Goal: Task Accomplishment & Management: Manage account settings

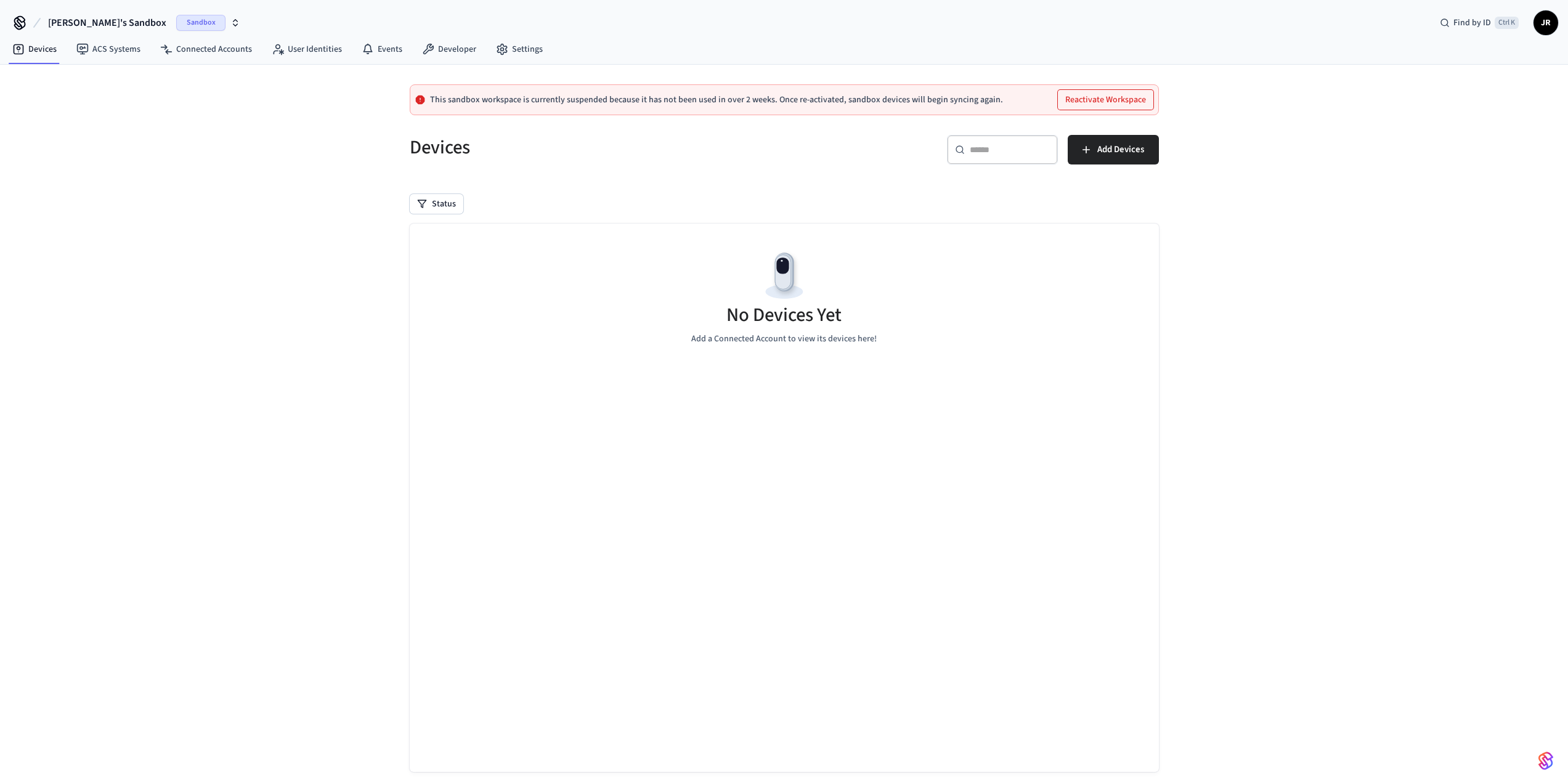
click at [94, 21] on span "[PERSON_NAME]'s Sandbox" at bounding box center [107, 23] width 118 height 15
click at [79, 82] on div "Belltower Production" at bounding box center [99, 79] width 168 height 16
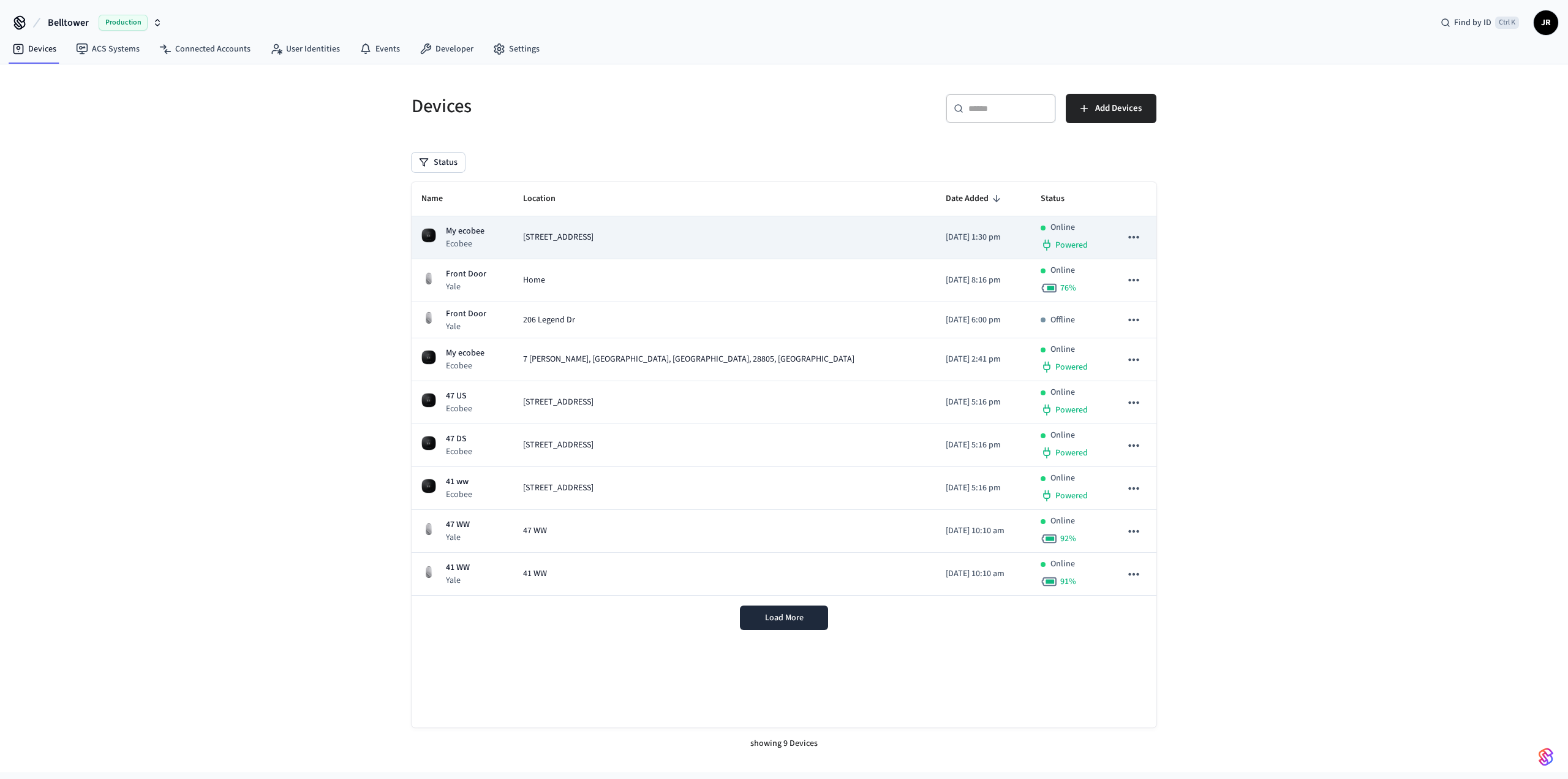
click at [1139, 240] on icon "sticky table" at bounding box center [1133, 237] width 16 height 16
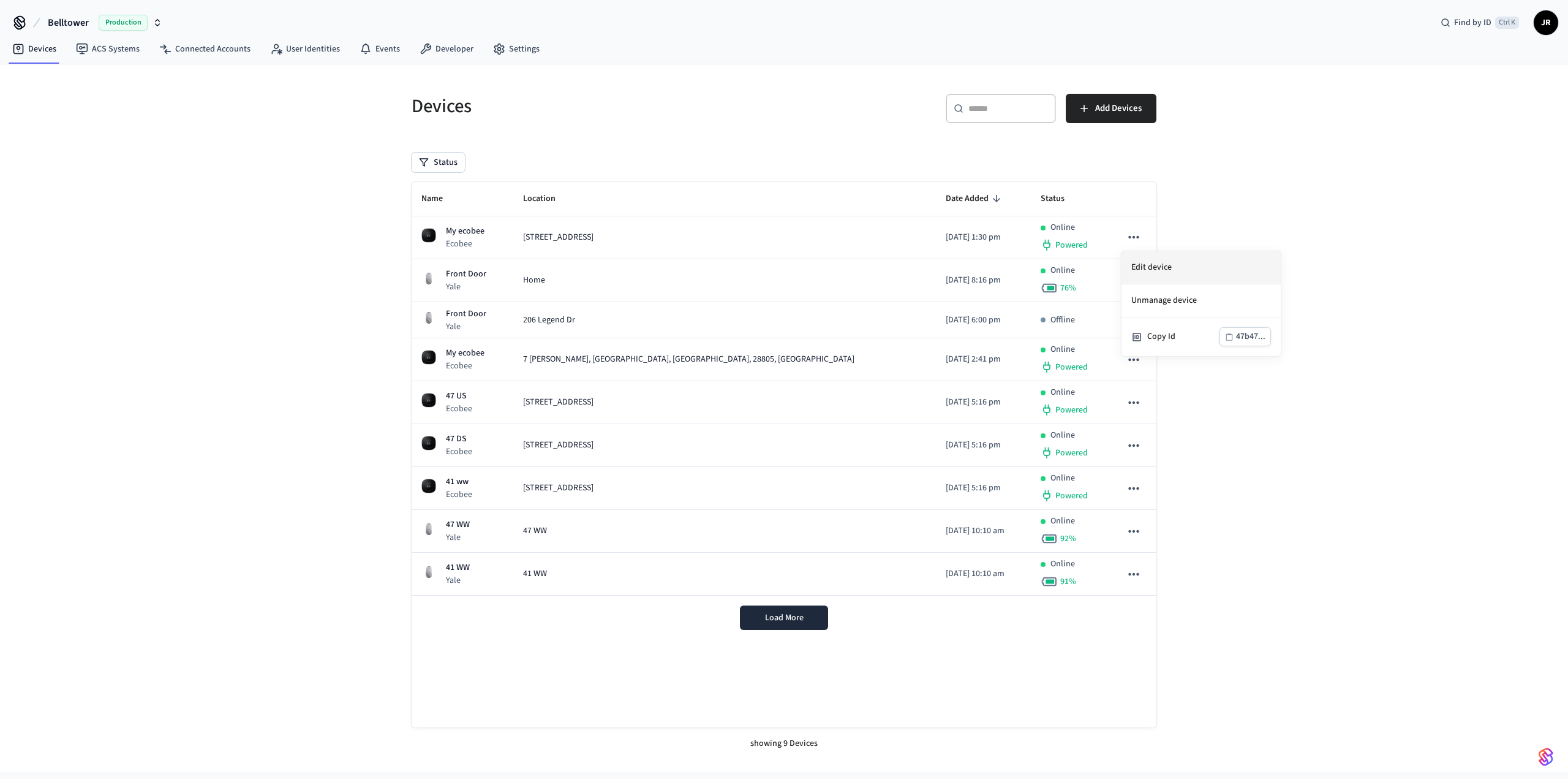
click at [1139, 258] on li "Edit device" at bounding box center [1201, 267] width 159 height 34
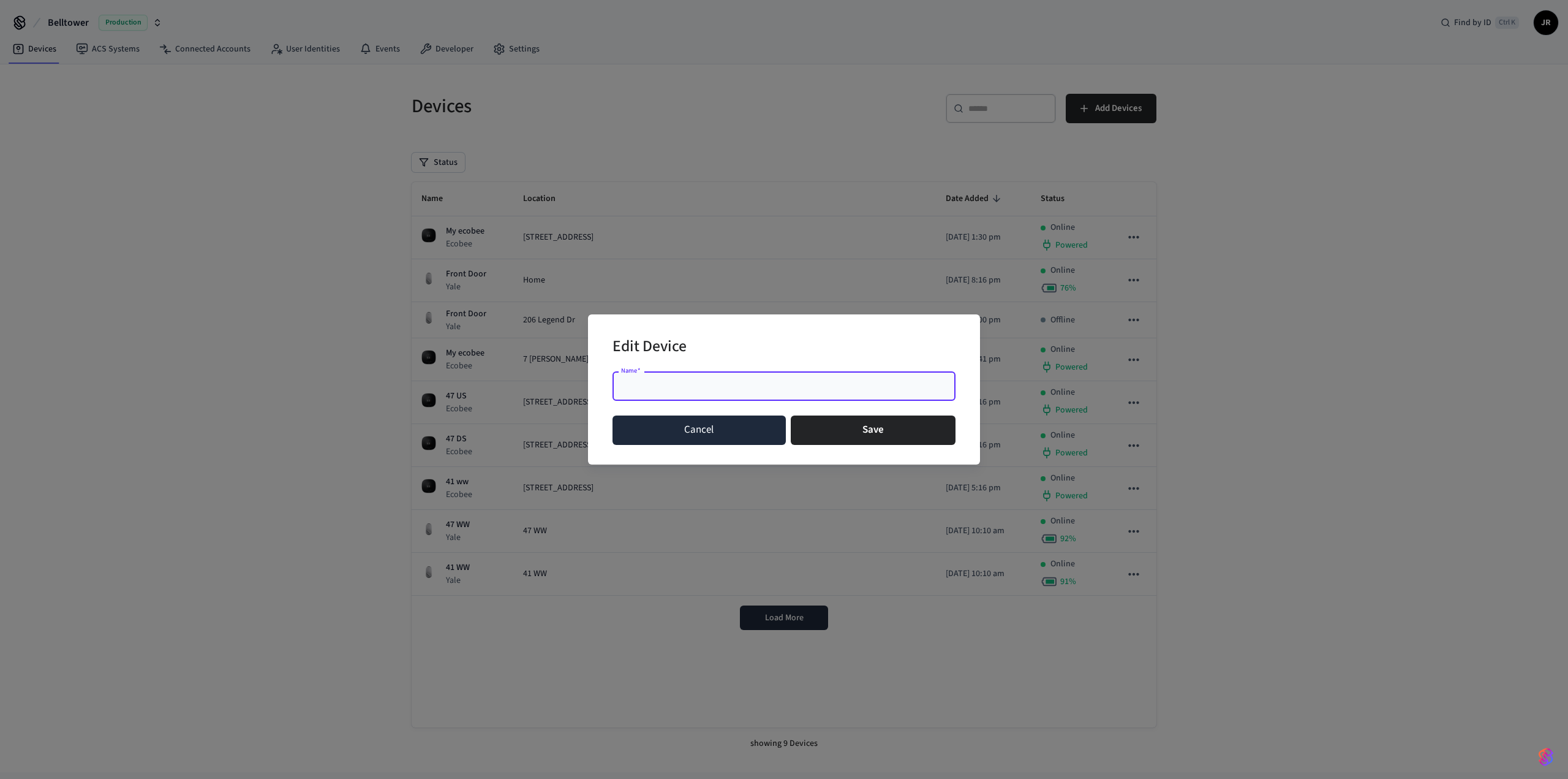
click at [674, 437] on button "Cancel" at bounding box center [698, 430] width 173 height 29
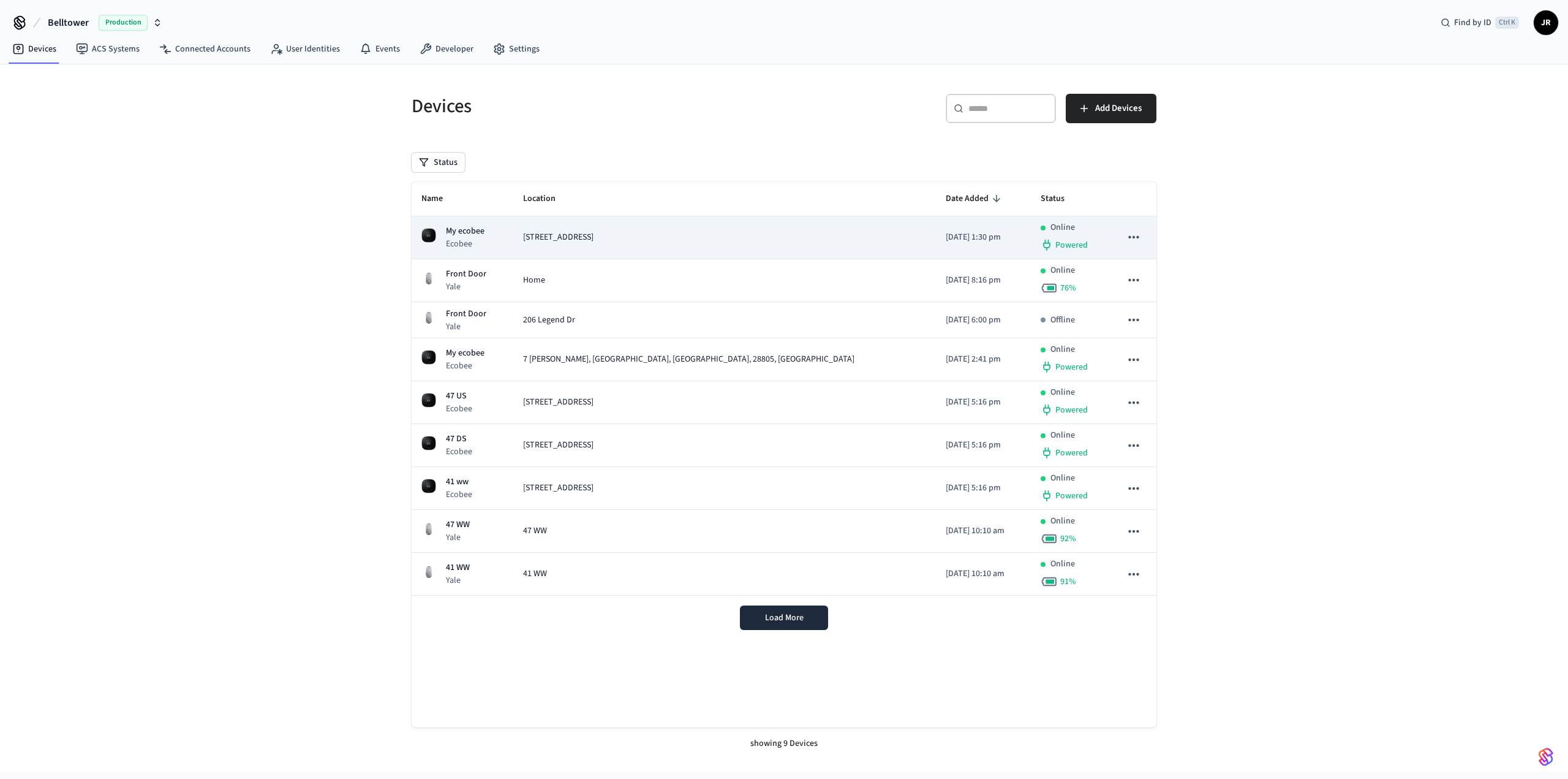
click at [1002, 230] on td "[DATE] 1:30 pm" at bounding box center [983, 237] width 94 height 43
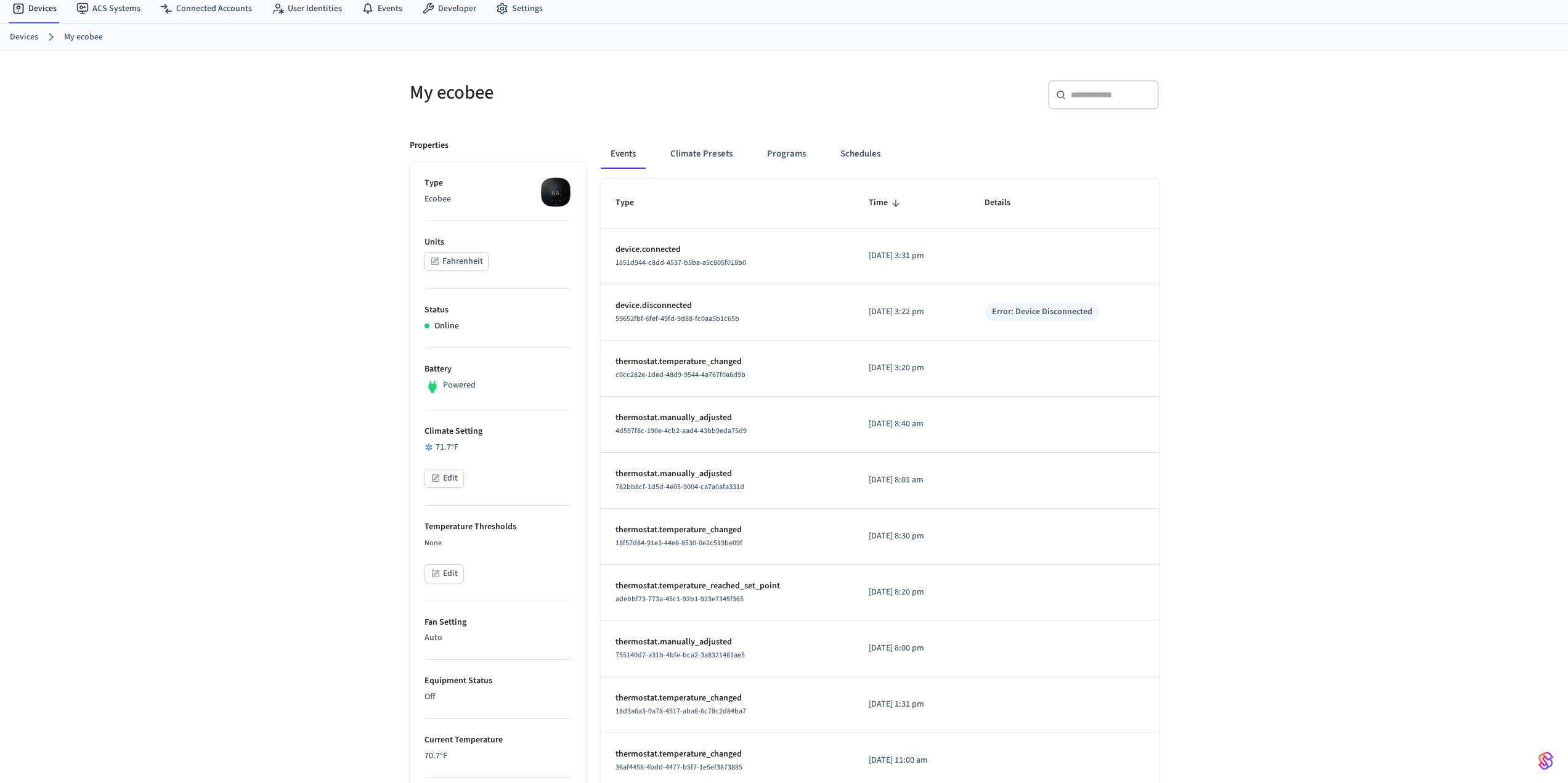
scroll to position [62, 0]
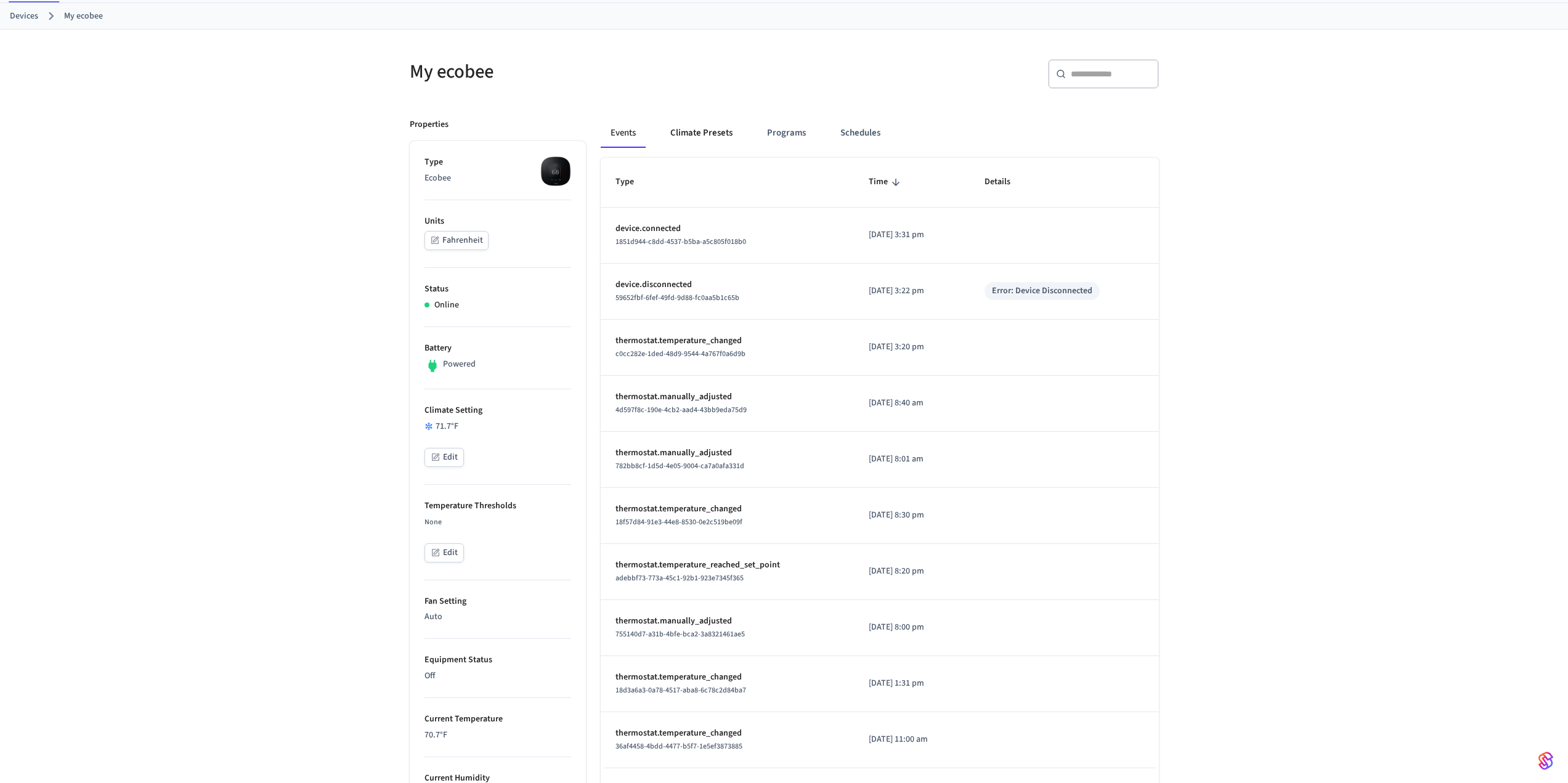
click at [702, 128] on button "Climate Presets" at bounding box center [701, 133] width 82 height 29
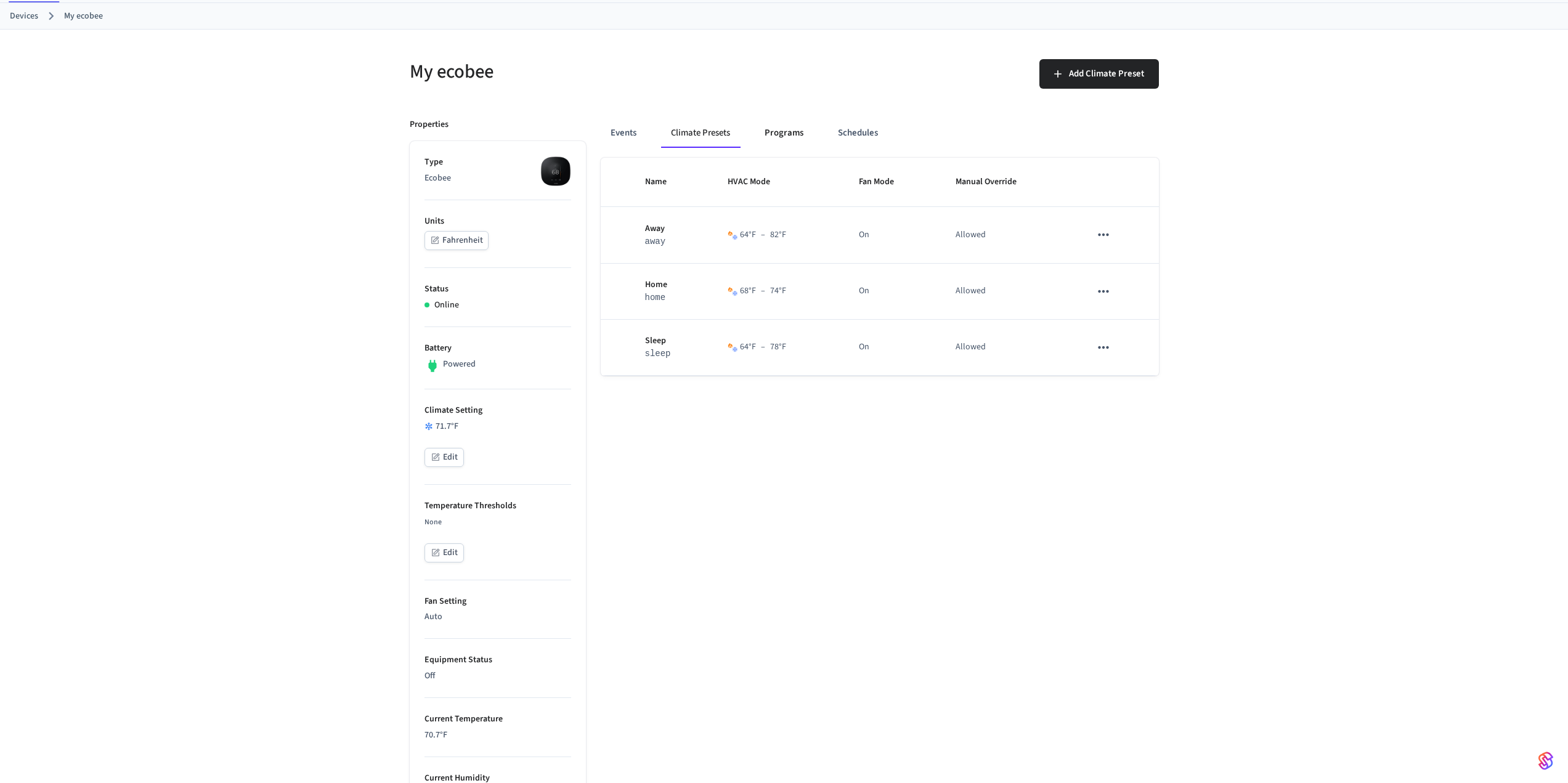
click at [762, 127] on button "Programs" at bounding box center [784, 133] width 58 height 29
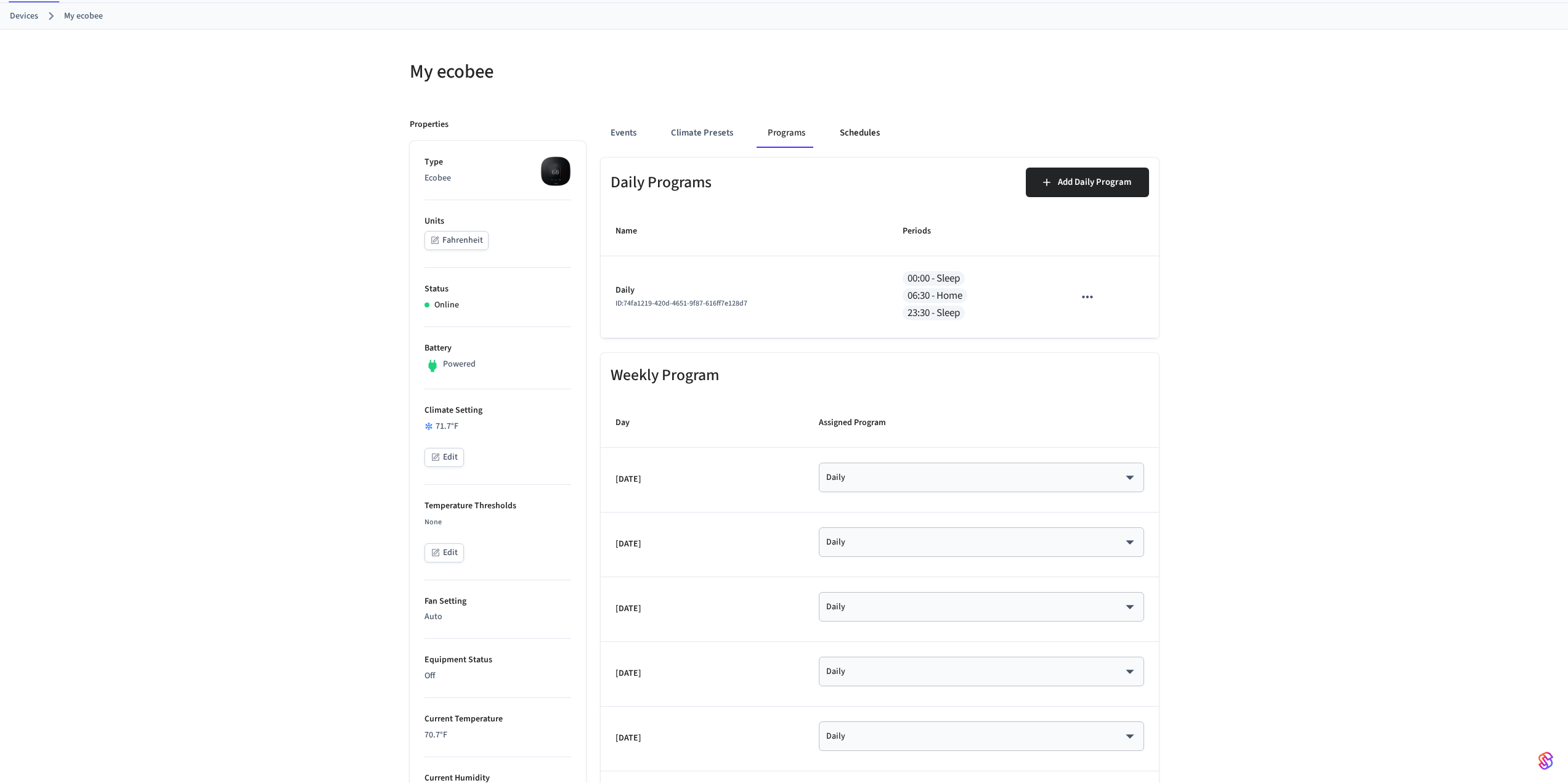
click at [854, 139] on button "Schedules" at bounding box center [860, 133] width 60 height 29
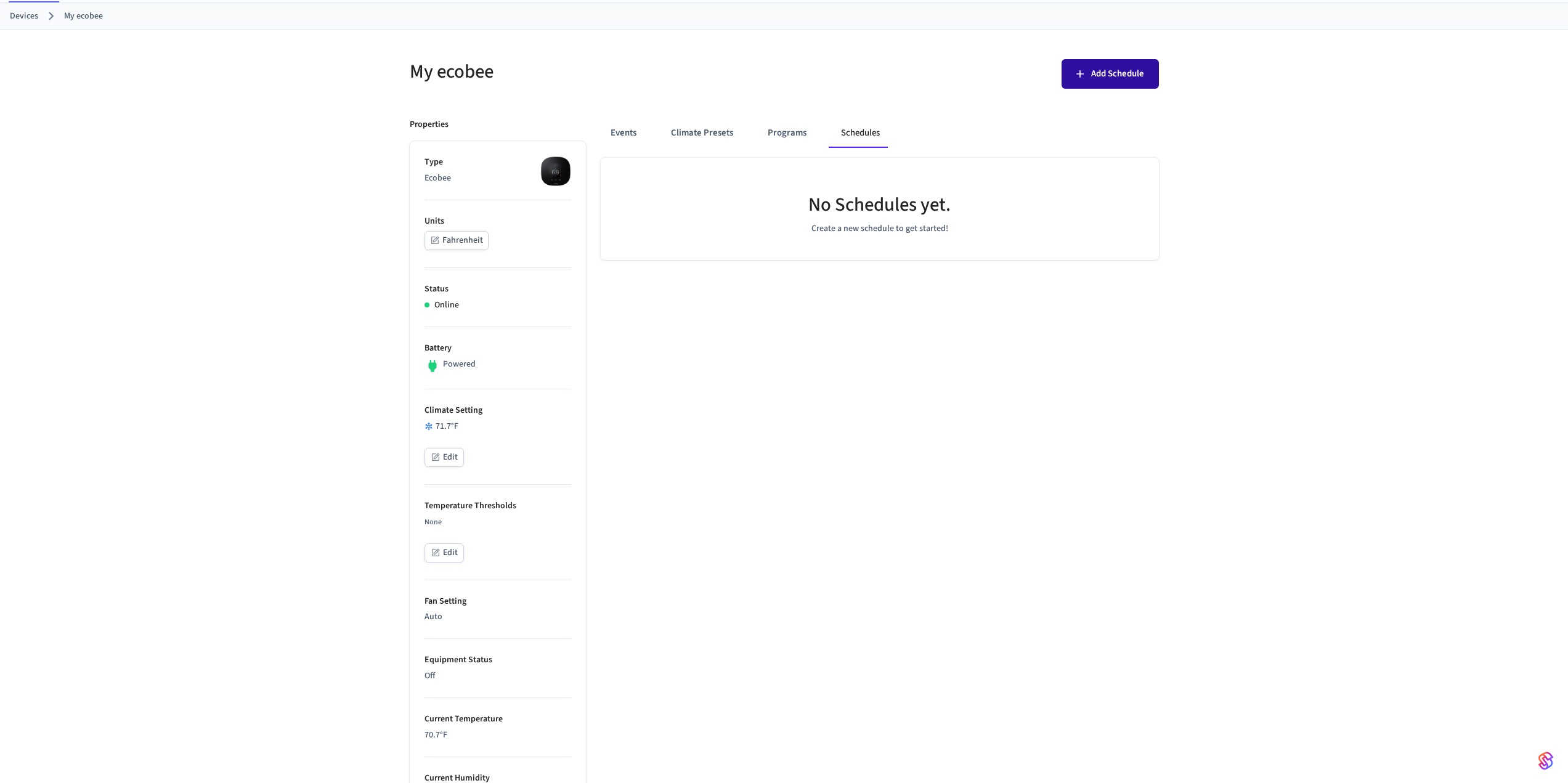
click at [1095, 79] on span "Add Schedule" at bounding box center [1117, 74] width 53 height 16
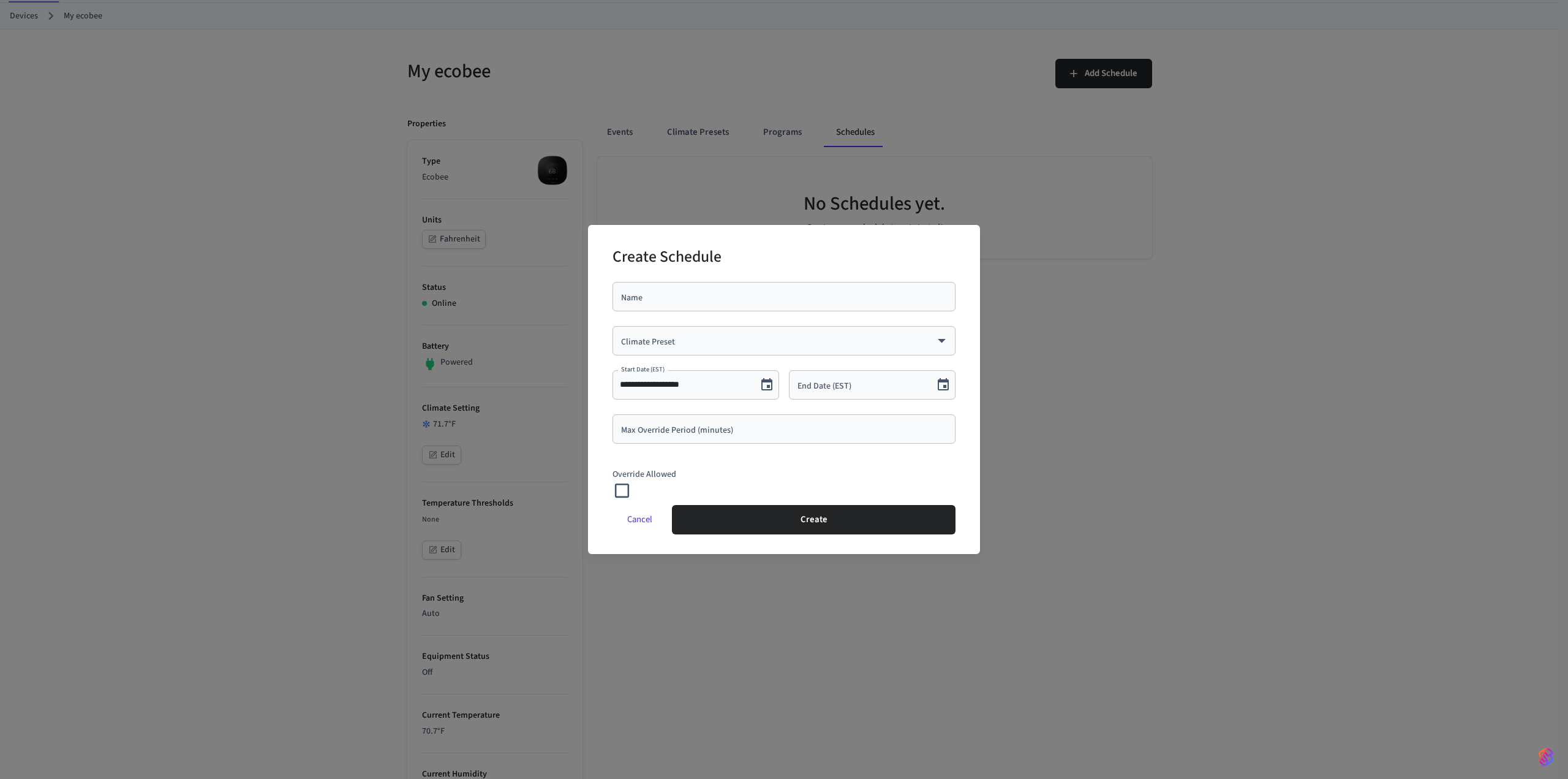
click at [776, 348] on div "​ Climate Preset" at bounding box center [783, 341] width 343 height 29
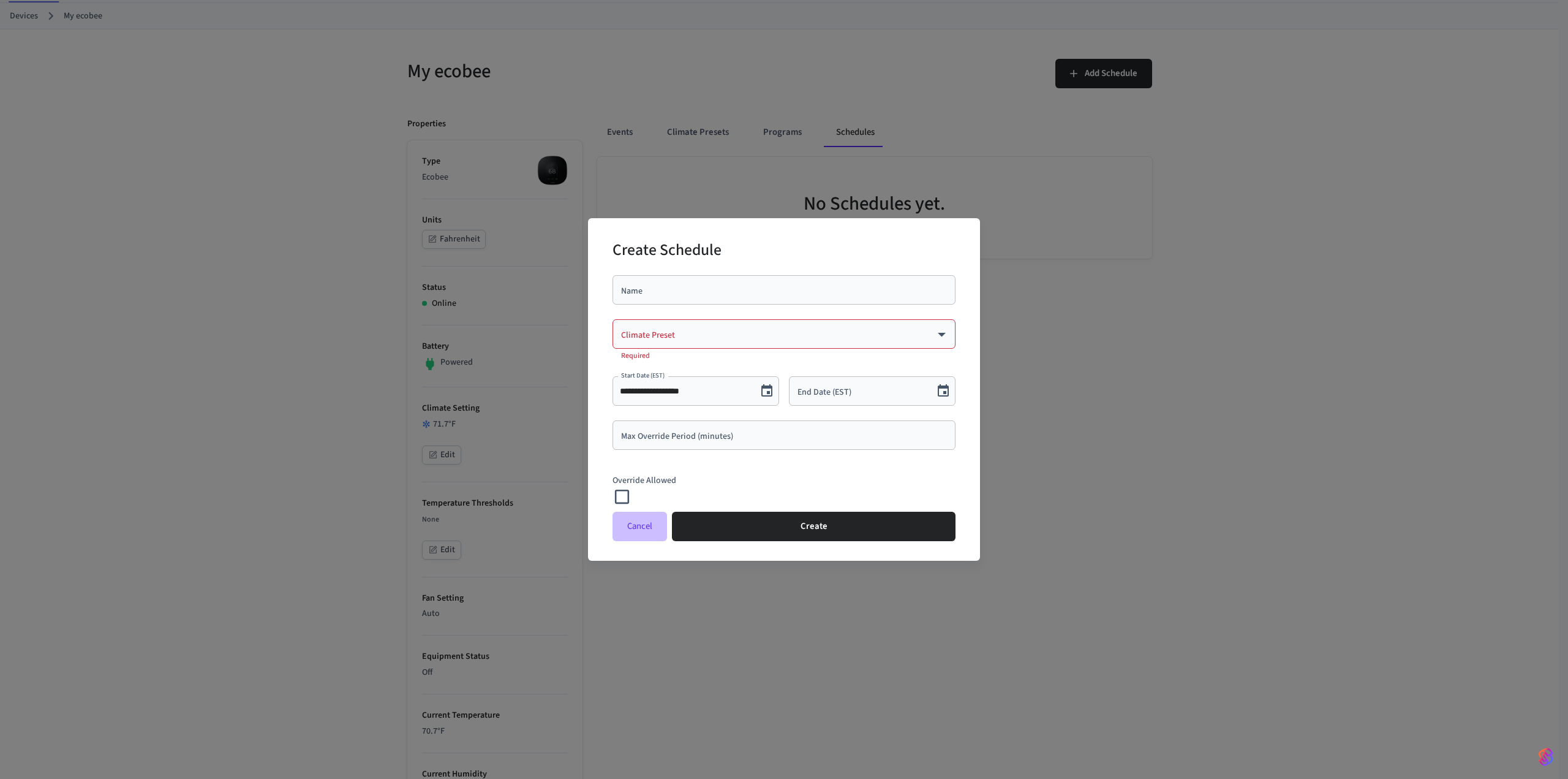
click at [634, 515] on button "Cancel" at bounding box center [639, 526] width 54 height 29
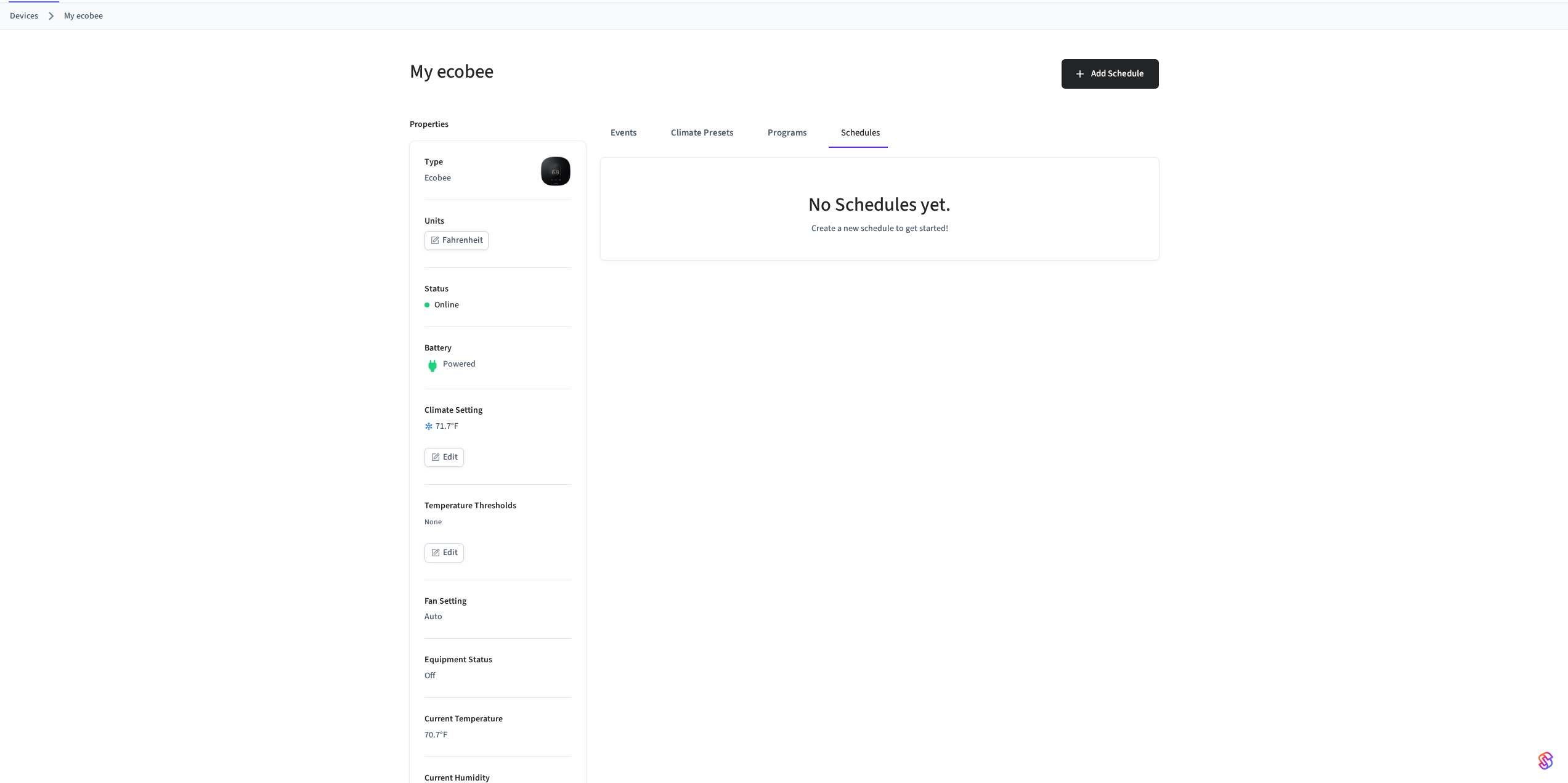
click at [453, 463] on button "Edit" at bounding box center [443, 457] width 39 height 19
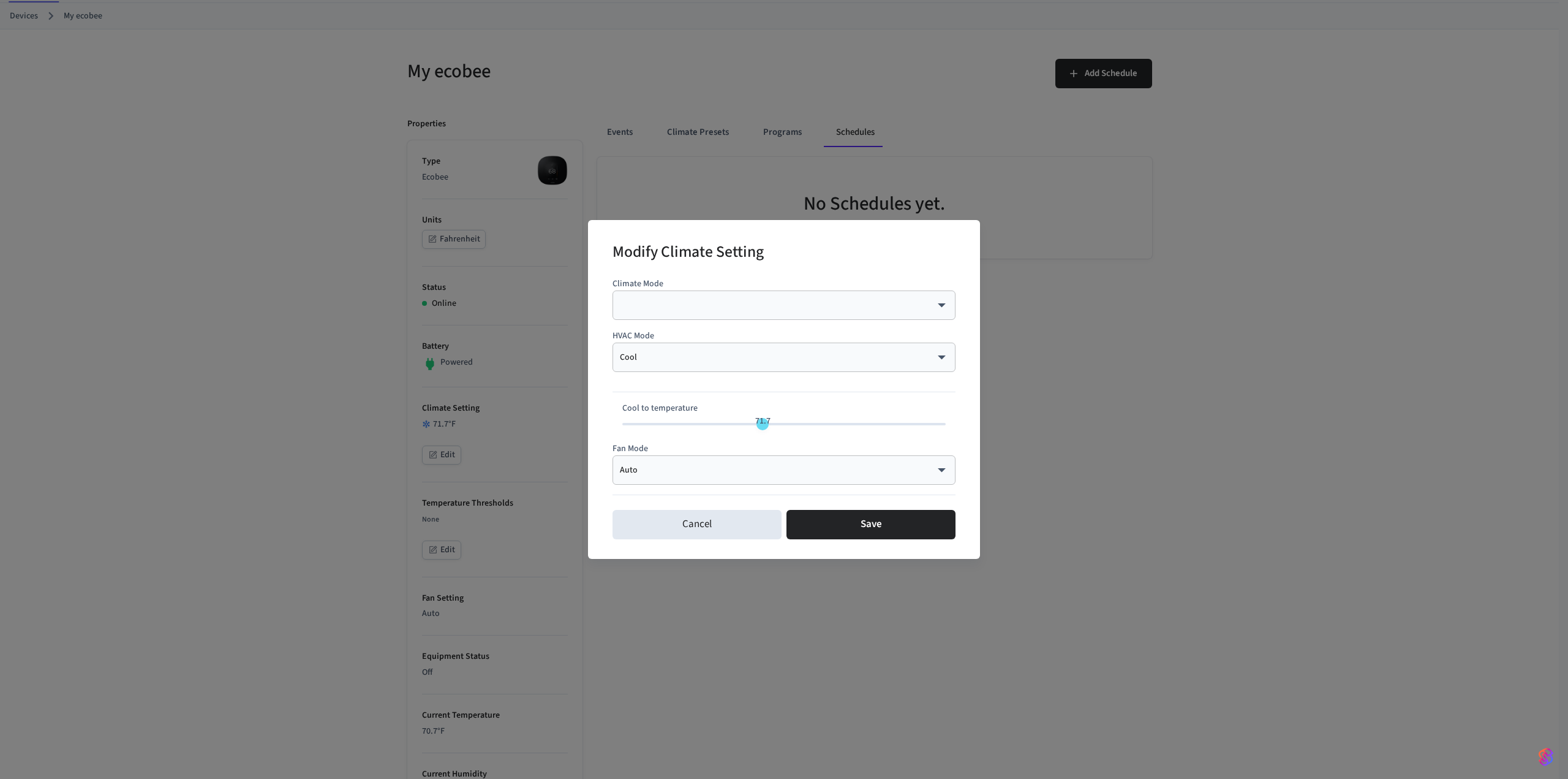
click at [782, 313] on div "​ ​" at bounding box center [783, 305] width 343 height 29
click at [792, 303] on body "Belltower Production Find by ID Ctrl K JR Devices ACS Systems Connected Account…" at bounding box center [784, 563] width 1568 height 1249
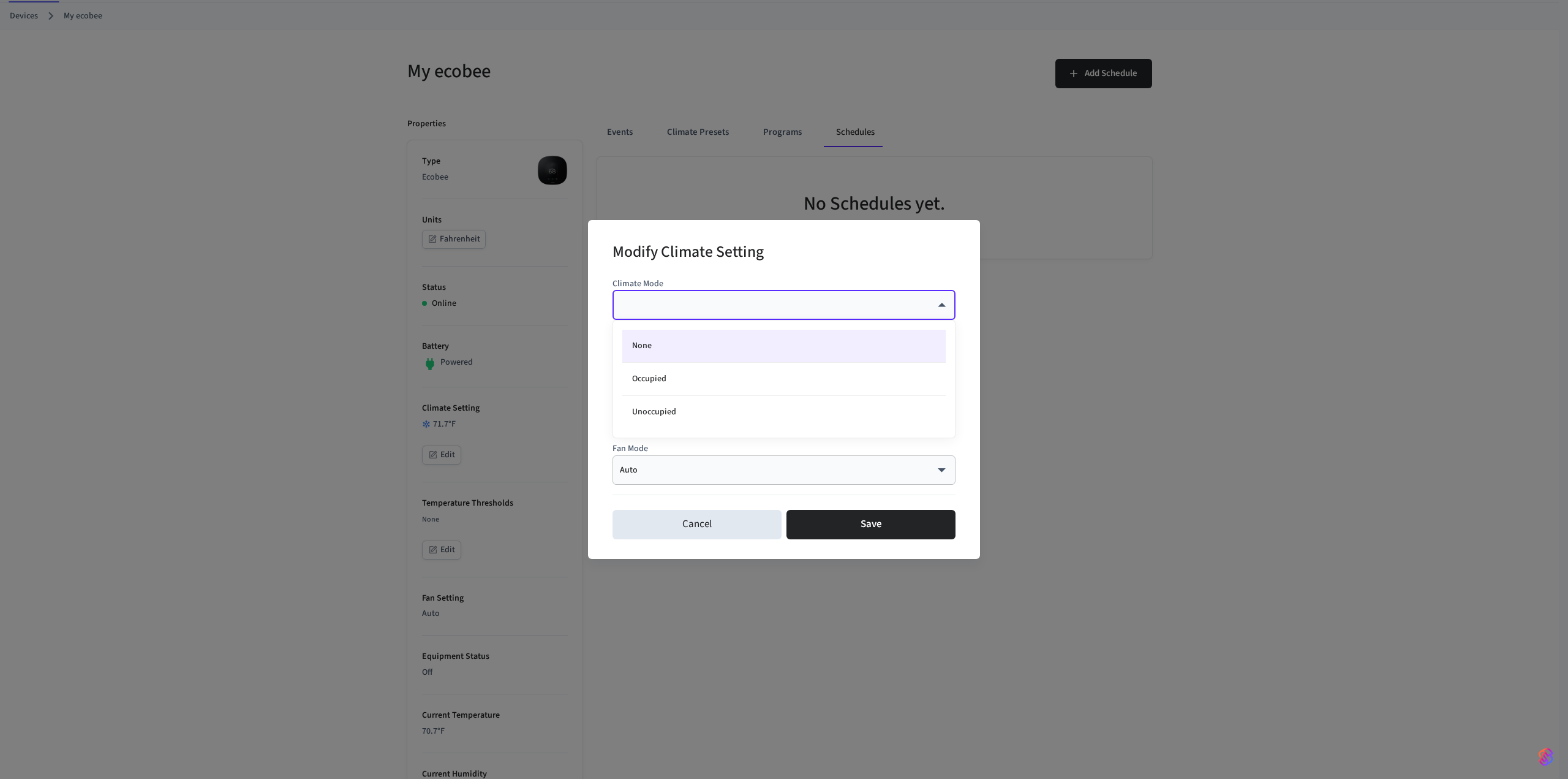
click at [910, 303] on div at bounding box center [784, 390] width 1568 height 779
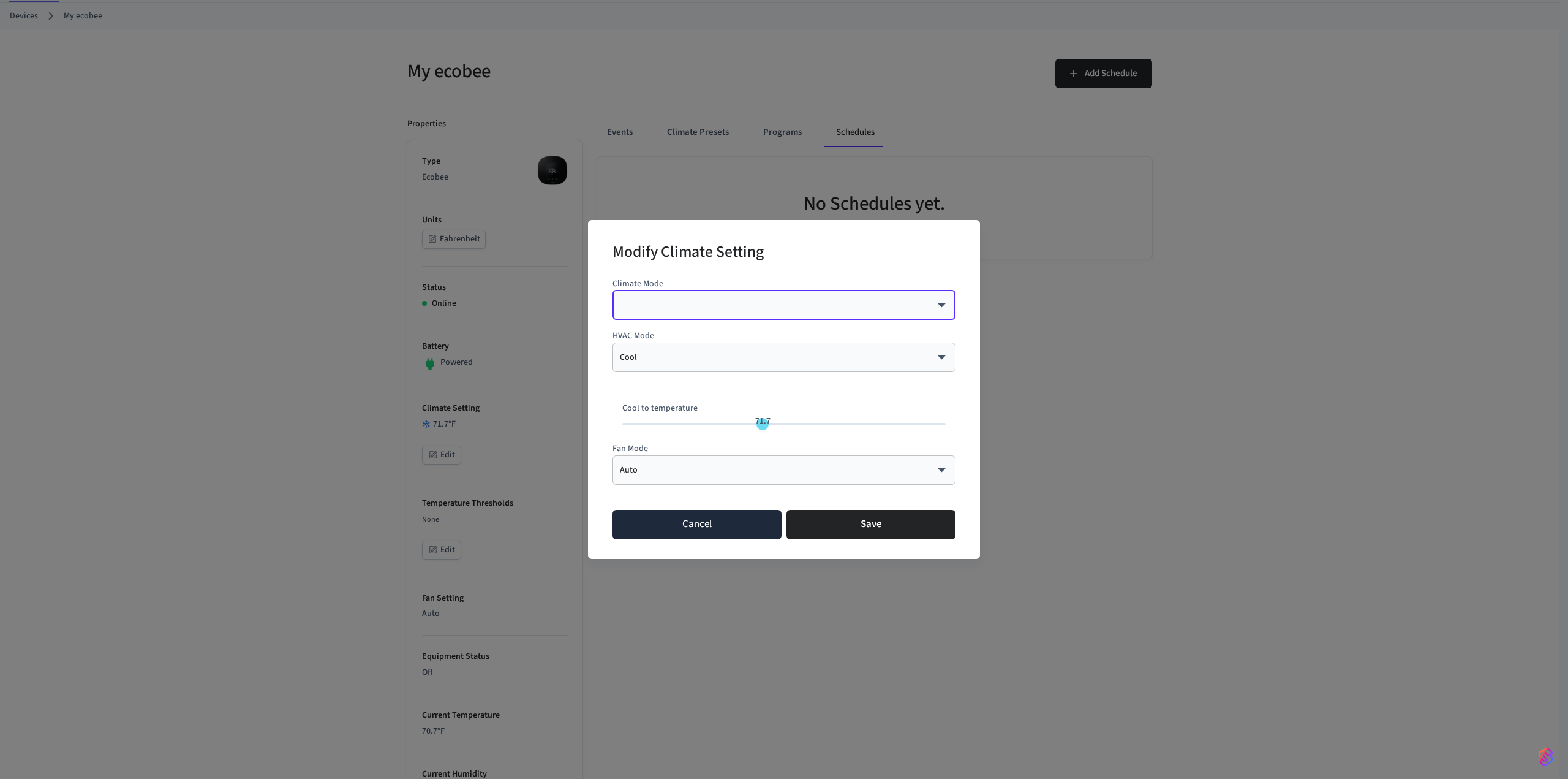
click at [738, 529] on button "Cancel" at bounding box center [696, 524] width 169 height 29
type input "**"
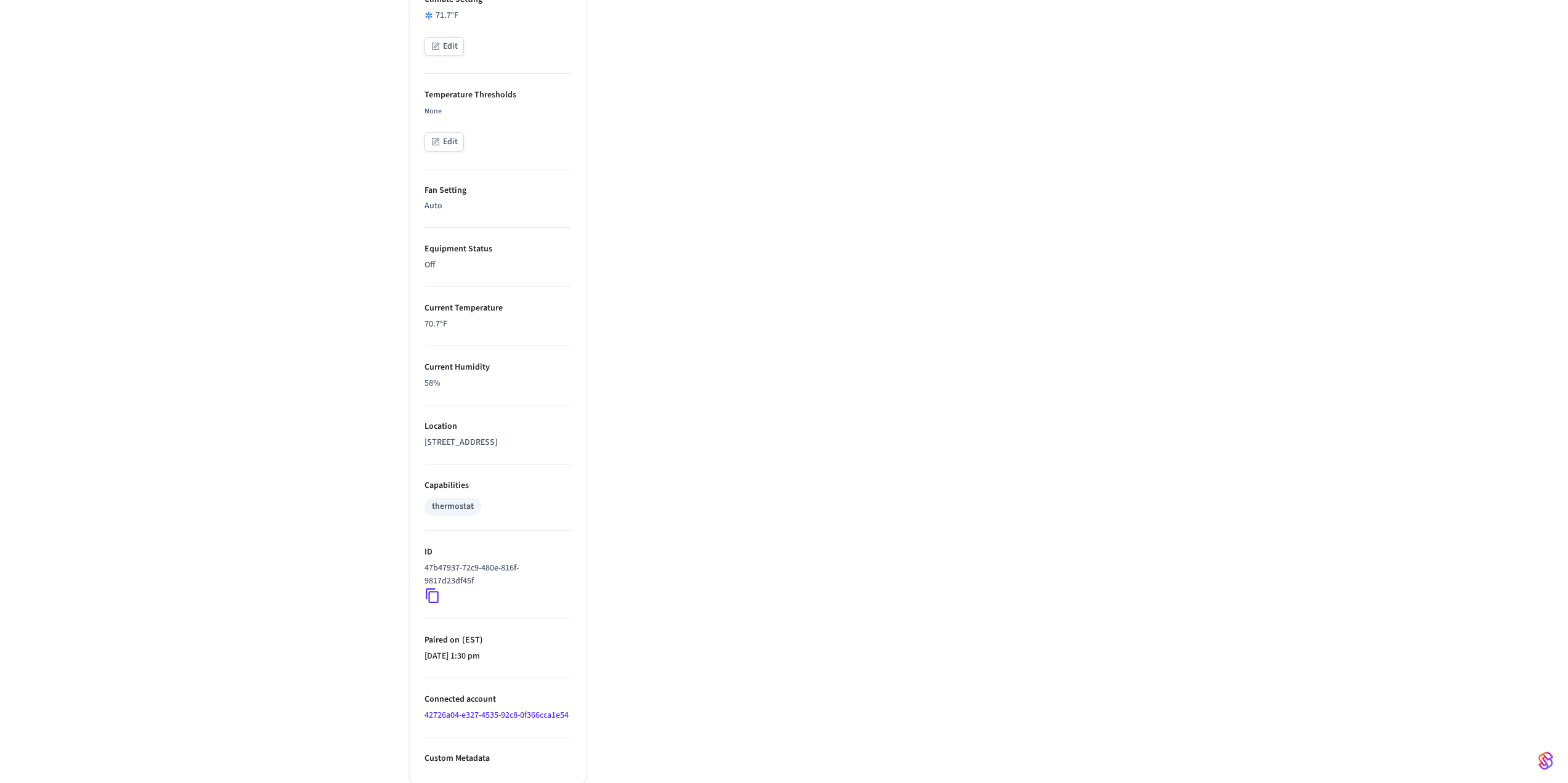
scroll to position [498, 0]
drag, startPoint x: 451, startPoint y: 754, endPoint x: 448, endPoint y: 760, distance: 6.7
click at [448, 760] on p "Custom Metadata" at bounding box center [497, 758] width 147 height 13
click at [446, 765] on ul "Type Ecobee Units Fahrenheit Status Online Battery Powered Climate Setting 71.7…" at bounding box center [497, 256] width 176 height 1052
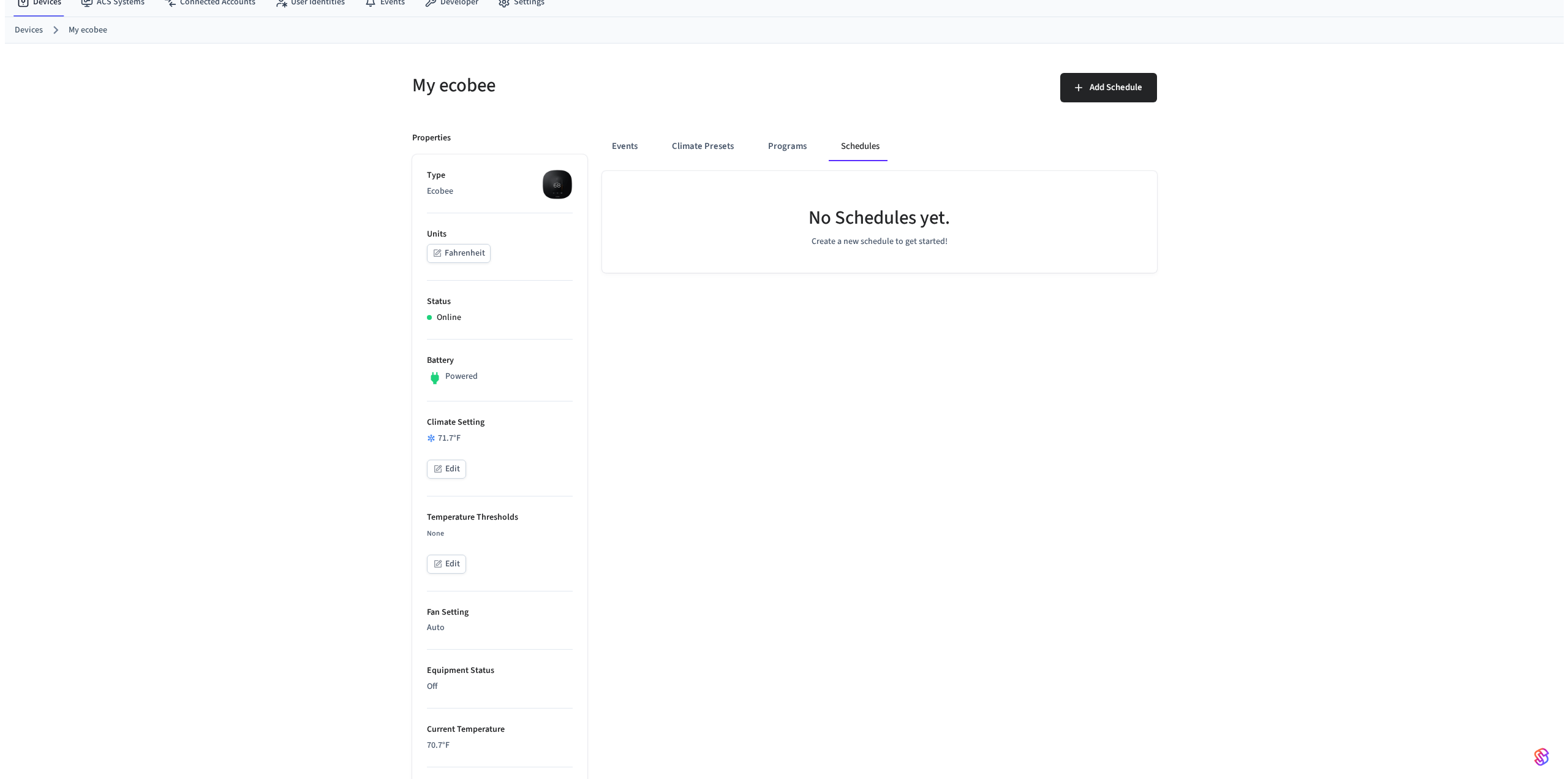
scroll to position [0, 0]
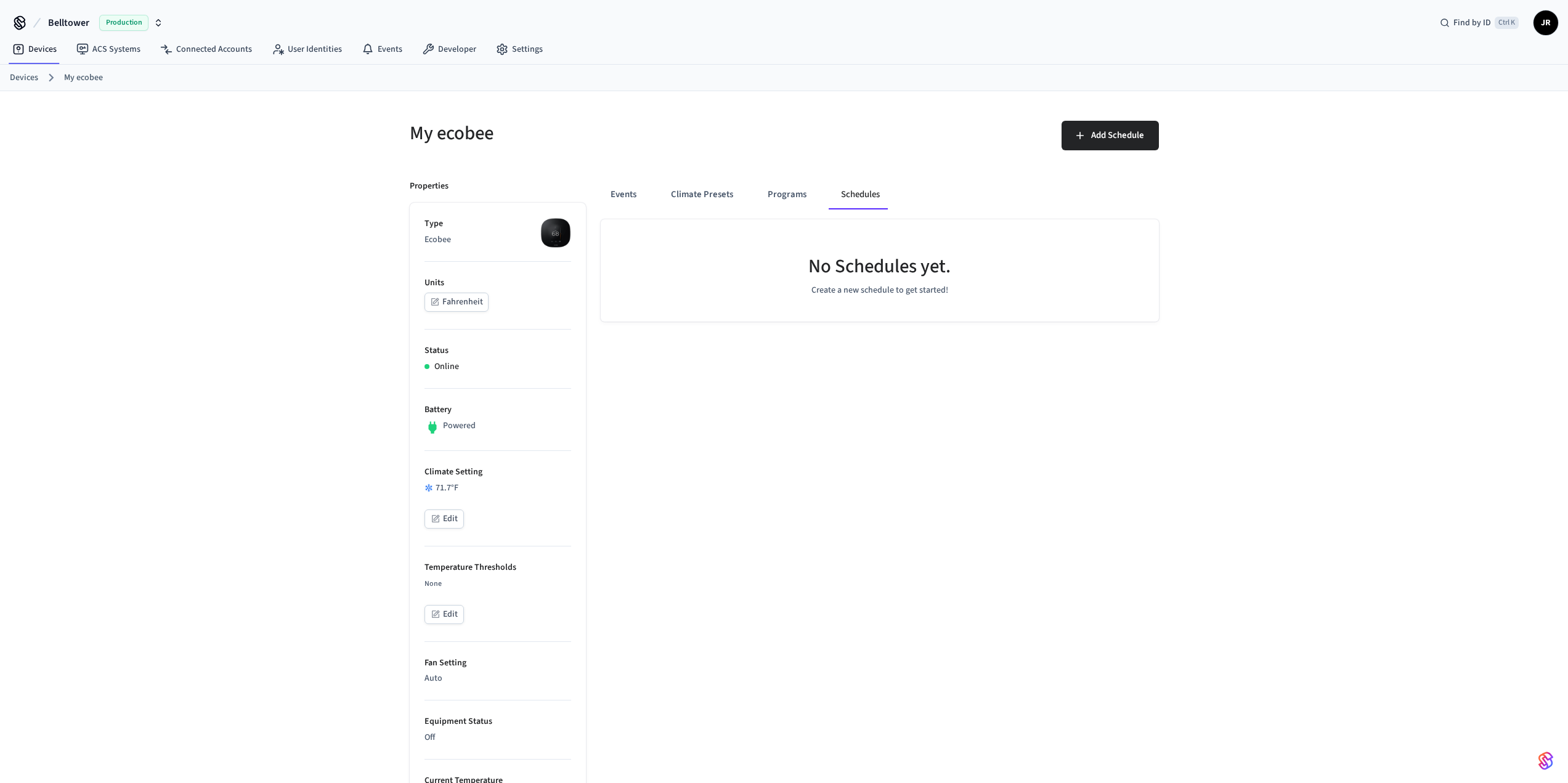
click at [451, 300] on button "Fahrenheit" at bounding box center [456, 301] width 64 height 19
click at [451, 300] on button "Celsius" at bounding box center [449, 301] width 50 height 19
click at [626, 191] on button "Events" at bounding box center [624, 195] width 46 height 29
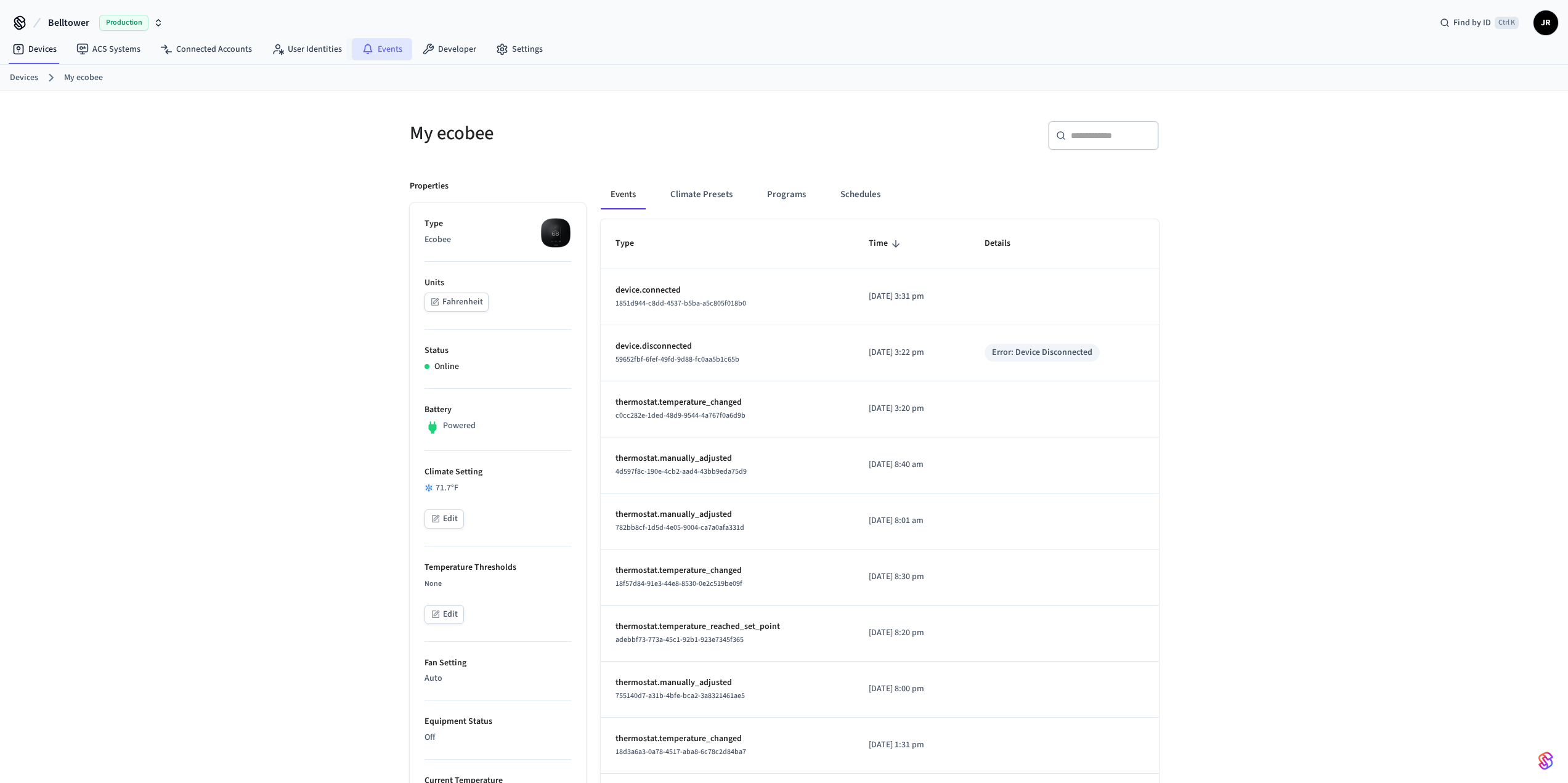
click at [381, 53] on link "Events" at bounding box center [382, 49] width 60 height 22
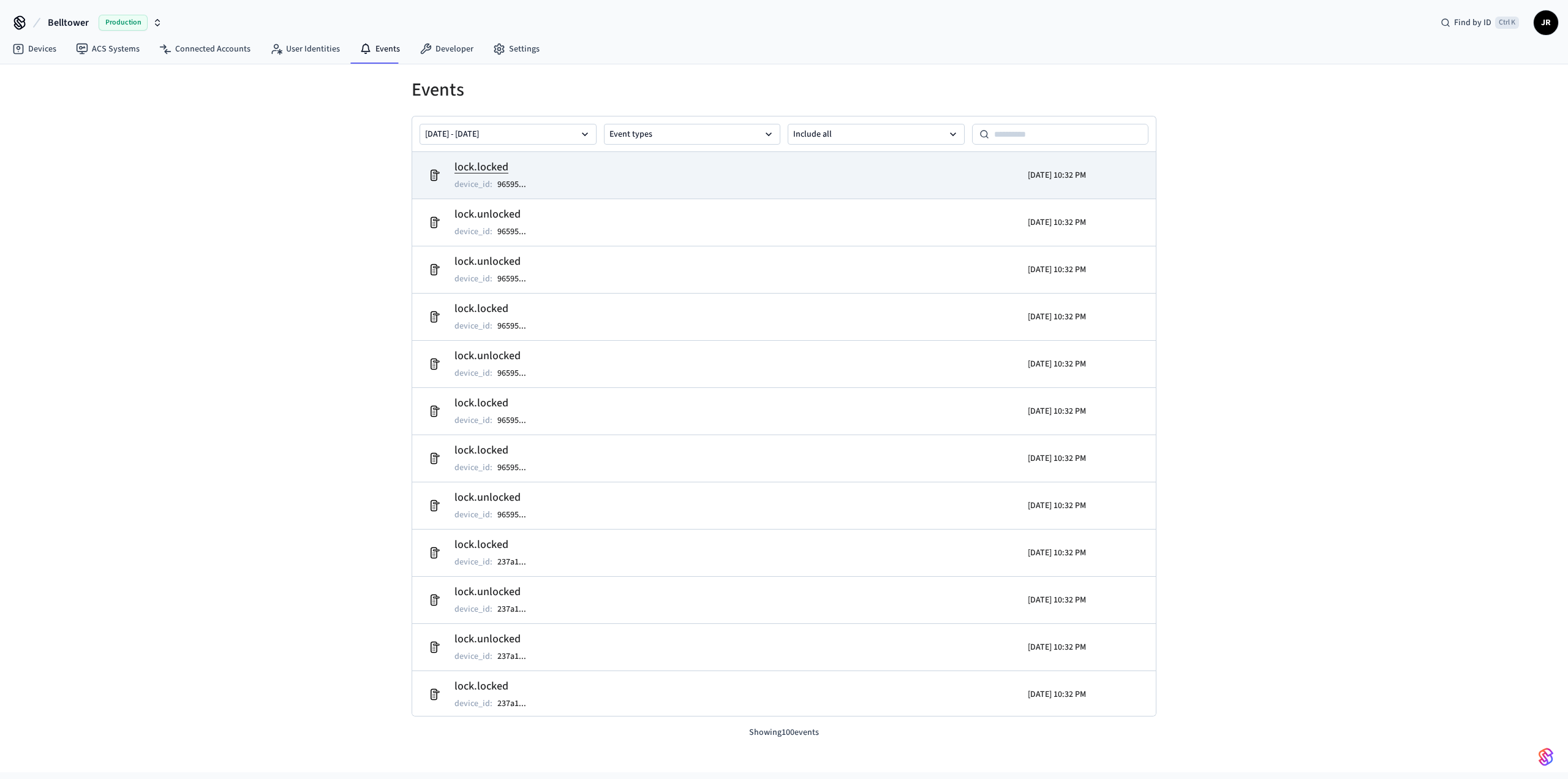
click at [483, 169] on h2 "lock.locked" at bounding box center [496, 167] width 84 height 17
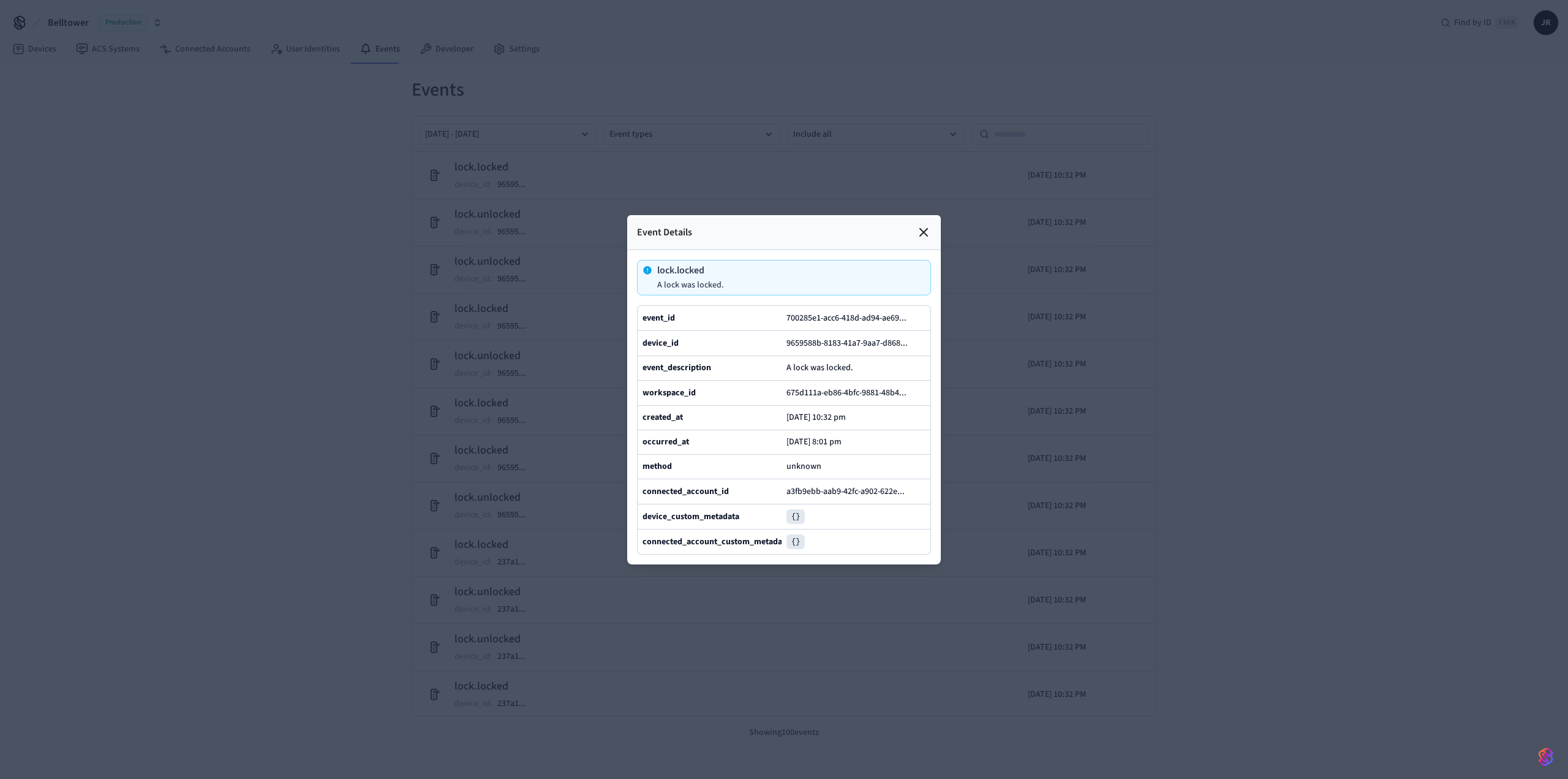
click at [922, 225] on icon at bounding box center [923, 232] width 14 height 14
